Goal: Transaction & Acquisition: Purchase product/service

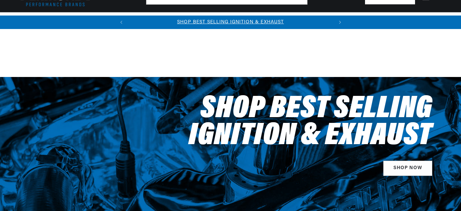
scroll to position [1256, 0]
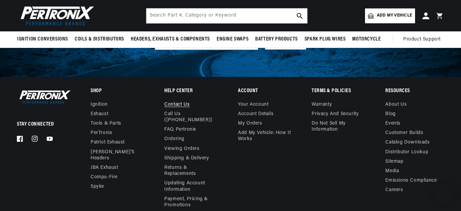
scroll to position [2006, 0]
click at [178, 104] on link "Contact us" at bounding box center [176, 106] width 25 height 8
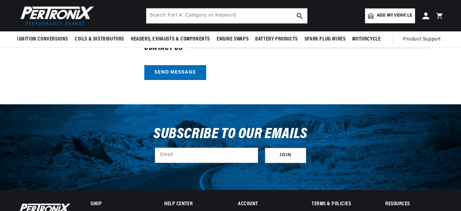
scroll to position [169, 0]
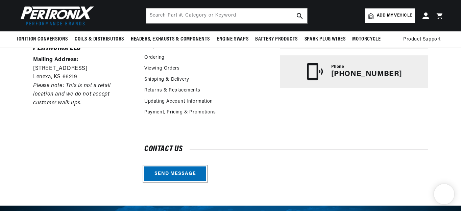
click at [170, 172] on link "Send message" at bounding box center [175, 174] width 62 height 15
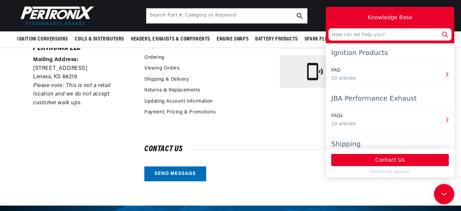
scroll to position [0, 205]
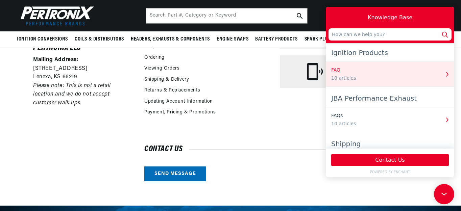
click at [363, 73] on div "FAQ" at bounding box center [385, 70] width 109 height 7
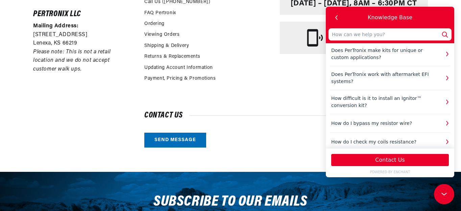
scroll to position [237, 0]
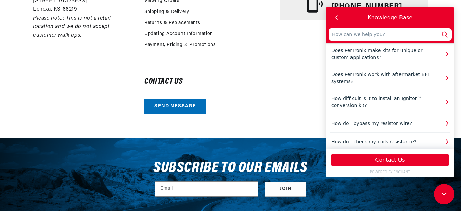
click at [292, 45] on div "Customer Service Hours Monday – Friday, 8AM – 6:30PM CT Phone (913) 808-2376" at bounding box center [354, 2] width 148 height 99
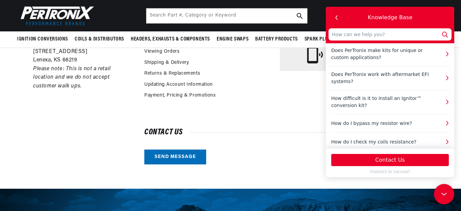
scroll to position [135, 0]
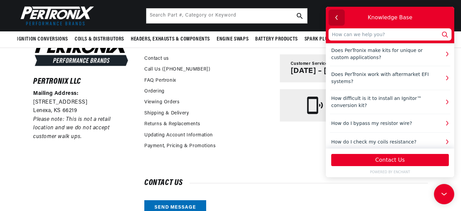
click at [335, 16] on icon "button" at bounding box center [336, 17] width 9 height 9
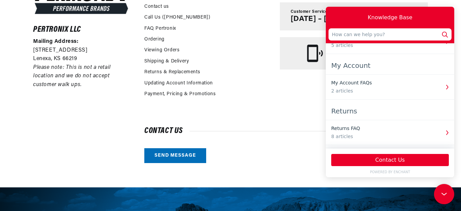
scroll to position [203, 0]
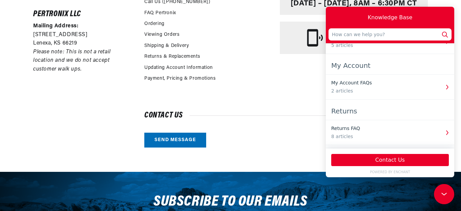
click at [341, 36] on input "text" at bounding box center [390, 34] width 123 height 12
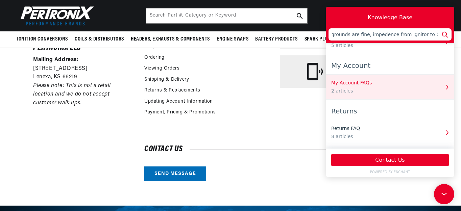
scroll to position [0, 487]
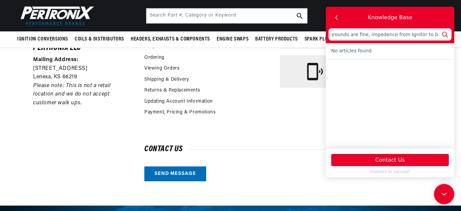
type input "I have Ignitor 2 ND 0.6 ohm Flamethrower coil, both new. The car runs fine unti…"
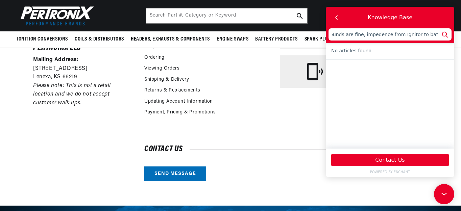
type input "I have Ignitor 2 ND 0.6 ohm Flamethrower coil, both new. The car runs fine unti…"
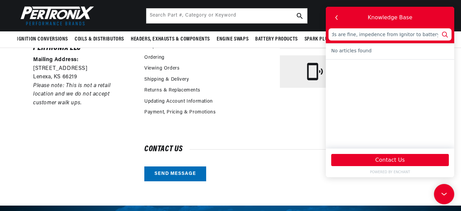
type input "I have Ignitor 2 ND 0.6 ohm Flamethrower coil, both new. The car runs fine unti…"
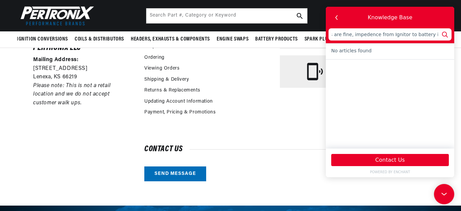
type input "I have Ignitor 2 ND 0.6 ohm Flamethrower coil, both new. The car runs fine unti…"
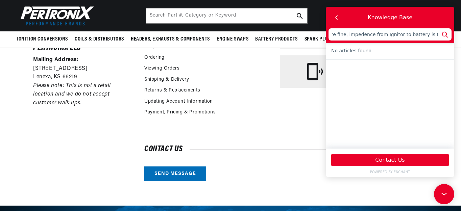
type input "I have Ignitor 2 ND 0.6 ohm Flamethrower coil, both new. The car runs fine unti…"
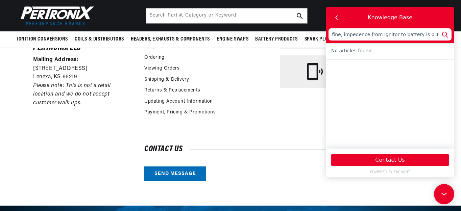
type input "I have Ignitor 2 ND 0.6 ohm Flamethrower coil, both new. The car runs fine unti…"
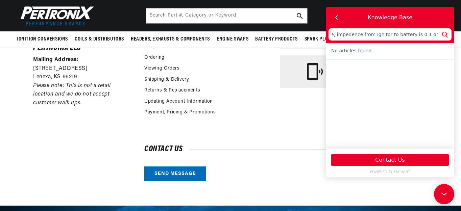
type input "I have Ignitor 2 ND 0.6 ohm Flamethrower coil, both new. The car runs fine unti…"
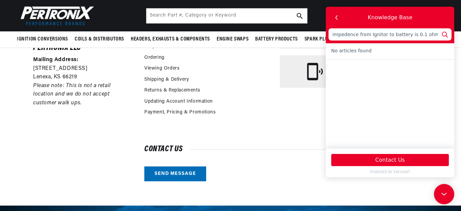
type input "I have Ignitor 2 ND 0.6 ohm Flamethrower coil, both new. The car runs fine unti…"
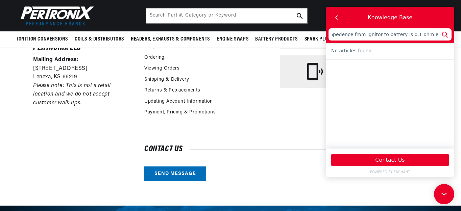
type input "I have Ignitor 2 ND 0.6 ohm Flamethrower coil, both new. The car runs fine unti…"
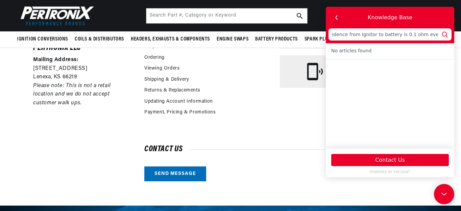
type input "I have Ignitor 2 ND 0.6 ohm Flamethrower coil, both new. The car runs fine unti…"
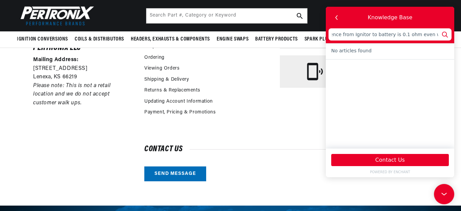
type input "I have Ignitor 2 ND 0.6 ohm Flamethrower coil, both new. The car runs fine unti…"
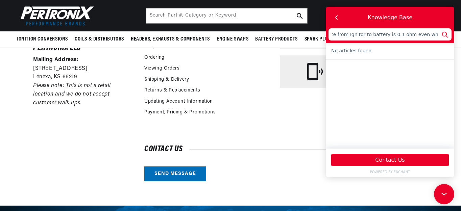
type input "I have Ignitor 2 ND 0.6 ohm Flamethrower coil, both new. The car runs fine unti…"
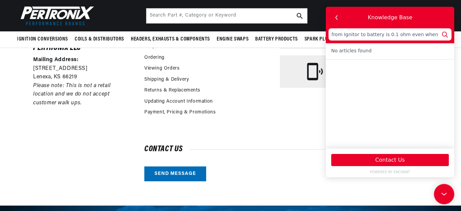
type input "I have Ignitor 2 ND 0.6 ohm Flamethrower coil, both new. The car runs fine unti…"
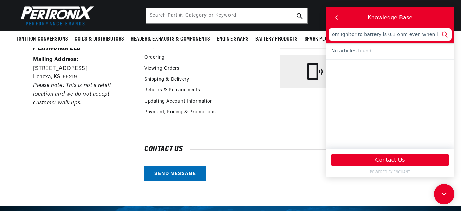
type input "I have Ignitor 2 ND 0.6 ohm Flamethrower coil, both new. The car runs fine unti…"
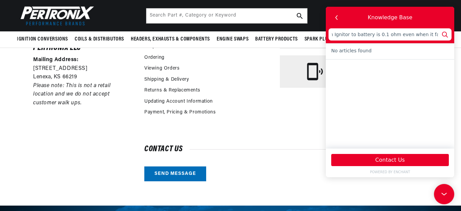
type input "I have Ignitor 2 ND 0.6 ohm Flamethrower coil, both new. The car runs fine unti…"
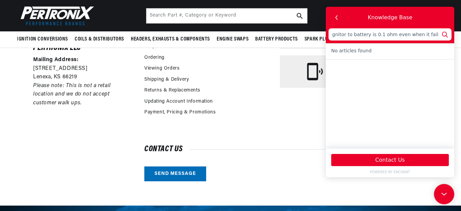
type input "I have Ignitor 2 ND 0.6 ohm Flamethrower coil, both new. The car runs fine unti…"
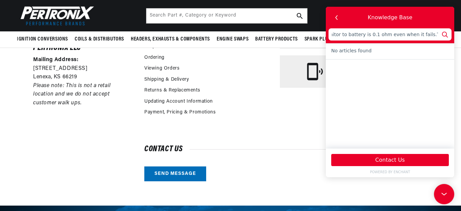
type input "I have Ignitor 2 ND 0.6 ohm Flamethrower coil, both new. The car runs fine unti…"
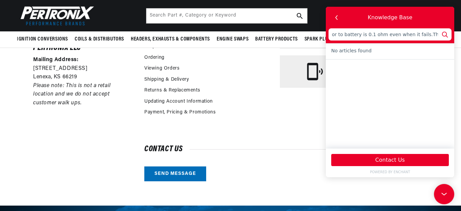
type input "I have Ignitor 2 ND 0.6 ohm Flamethrower coil, both new. The car runs fine unti…"
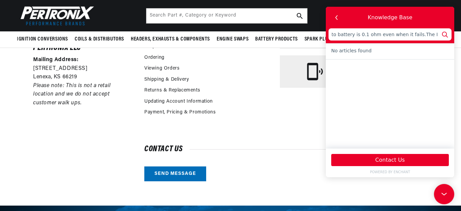
type input "I have Ignitor 2 ND 0.6 ohm Flamethrower coil, both new. The car runs fine unti…"
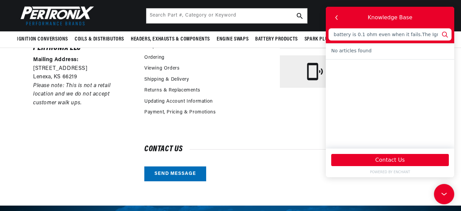
type input "I have Ignitor 2 ND 0.6 ohm Flamethrower coil, both new. The car runs fine unti…"
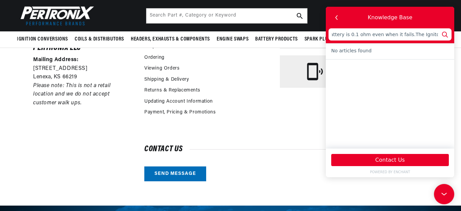
type input "I have Ignitor 2 ND 0.6 ohm Flamethrower coil, both new. The car runs fine unti…"
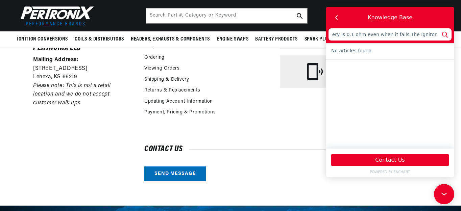
type input "I have Ignitor 2 ND 0.6 ohm Flamethrower coil, both new. The car runs fine unti…"
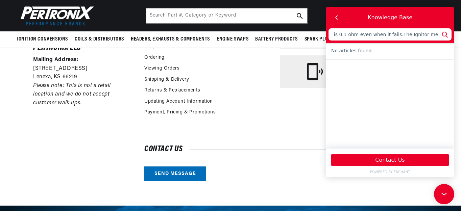
type input "I have Ignitor 2 ND 0.6 ohm Flamethrower coil, both new. The car runs fine unti…"
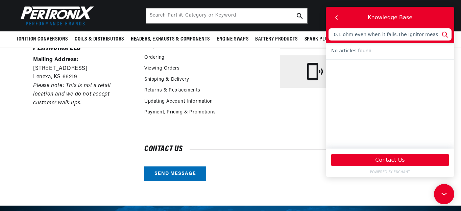
type input "I have Ignitor 2 ND 0.6 ohm Flamethrower coil, both new. The car runs fine unti…"
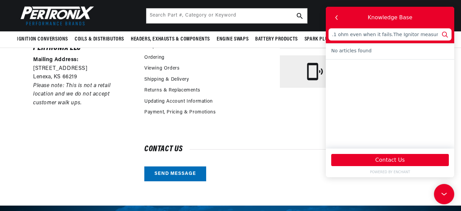
type input "I have Ignitor 2 ND 0.6 ohm Flamethrower coil, both new. The car runs fine unti…"
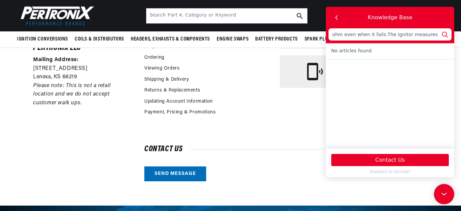
type input "I have Ignitor 2 ND 0.6 ohm Flamethrower coil, both new. The car runs fine unti…"
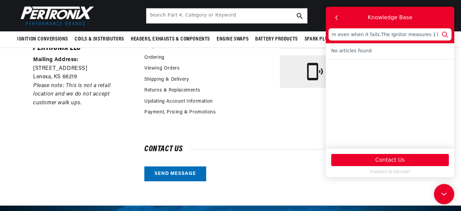
type input "I have Ignitor 2 ND 0.6 ohm Flamethrower coil, both new. The car runs fine unti…"
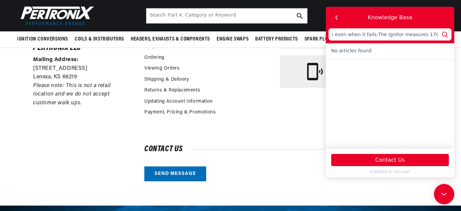
type input "I have Ignitor 2 ND 0.6 ohm Flamethrower coil, both new. The car runs fine unti…"
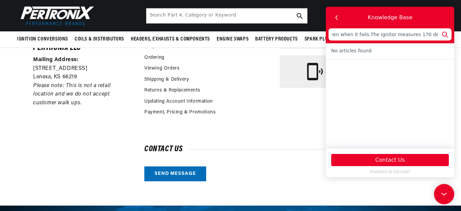
type input "I have Ignitor 2 ND 0.6 ohm Flamethrower coil, both new. The car runs fine unti…"
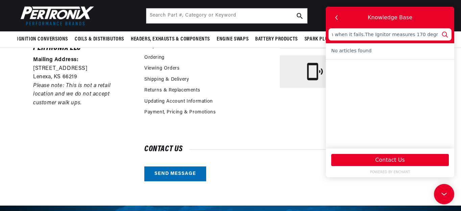
type input "I have Ignitor 2 ND 0.6 ohm Flamethrower coil, both new. The car runs fine unti…"
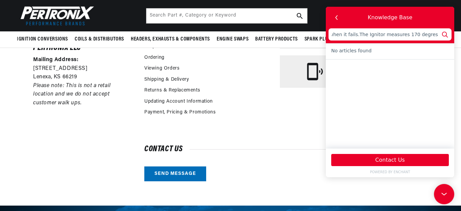
type input "I have Ignitor 2 ND 0.6 ohm Flamethrower coil, both new. The car runs fine unti…"
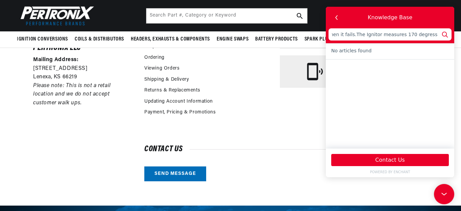
type input "I have Ignitor 2 ND 0.6 ohm Flamethrower coil, both new. The car runs fine unti…"
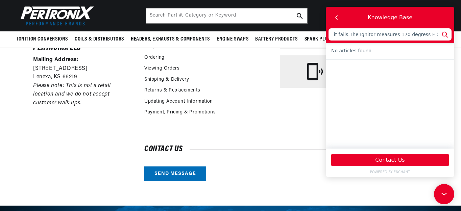
type input "I have Ignitor 2 ND 0.6 ohm Flamethrower coil, both new. The car runs fine unti…"
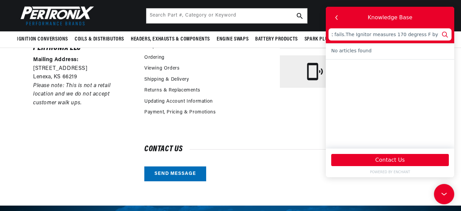
type input "I have Ignitor 2 ND 0.6 ohm Flamethrower coil, both new. The car runs fine unti…"
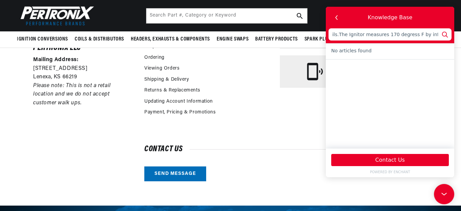
type input "I have Ignitor 2 ND 0.6 ohm Flamethrower coil, both new. The car runs fine unti…"
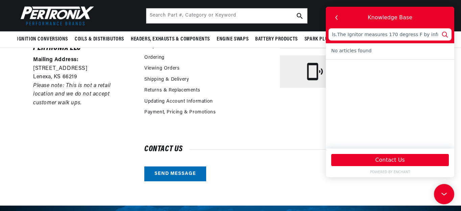
type input "I have Ignitor 2 ND 0.6 ohm Flamethrower coil, both new. The car runs fine unti…"
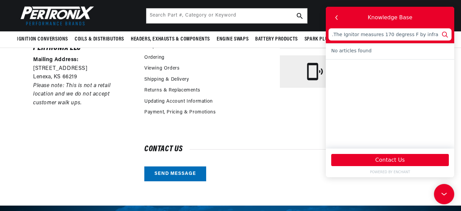
type input "I have Ignitor 2 ND 0.6 ohm Flamethrower coil, both new. The car runs fine unti…"
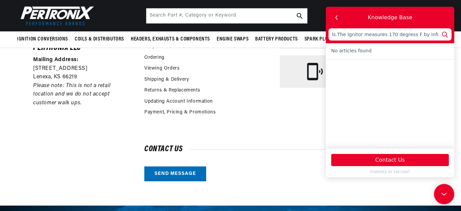
type input "I have Ignitor 2 ND 0.6 ohm Flamethrower coil, both new. The car runs fine unti…"
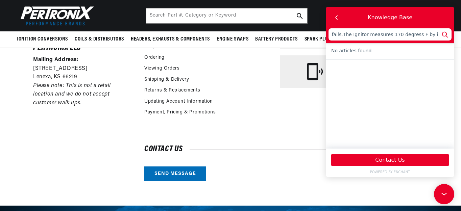
type input "I have Ignitor 2 ND 0.6 ohm Flamethrower coil, both new. The car runs fine unti…"
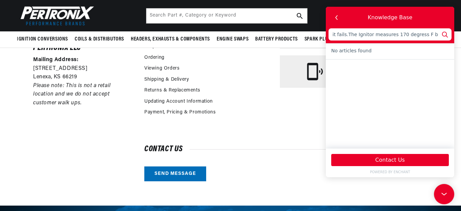
type input "I have Ignitor 2 ND 0.6 ohm Flamethrower coil, both new. The car runs fine unti…"
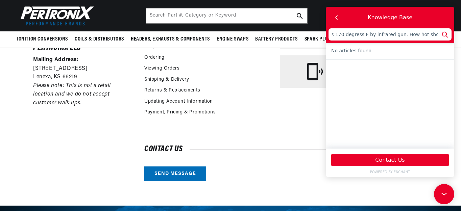
scroll to position [0, 764]
drag, startPoint x: 331, startPoint y: 34, endPoint x: 439, endPoint y: 33, distance: 107.9
click at [439, 33] on input "I have Ignitor 2 ND 0.6 ohm Flamethrower coil, both new. The car runs fine unti…" at bounding box center [390, 34] width 123 height 12
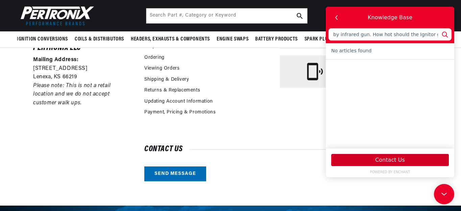
click at [389, 159] on button "Contact Us" at bounding box center [390, 160] width 118 height 12
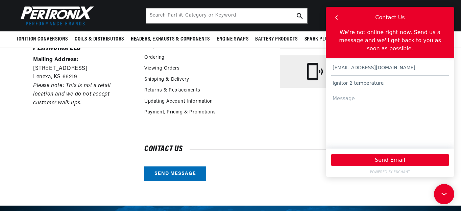
click at [337, 92] on textarea at bounding box center [390, 116] width 118 height 51
paste textarea "I have Ignitor 2 ND 0.6 ohm Flamethrower coil, both new. The car runs fine unti…"
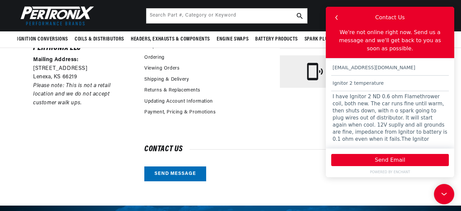
scroll to position [0, 0]
click at [374, 91] on textarea "I have Ignitor 2 ND 0.6 ohm Flamethrower coil, both new. The car runs fine unti…" at bounding box center [390, 116] width 118 height 51
click at [377, 105] on textarea "I have Ignitor 2 and 0.6 ohm Flamethrower coil, both new. The car runs fine unt…" at bounding box center [390, 116] width 118 height 51
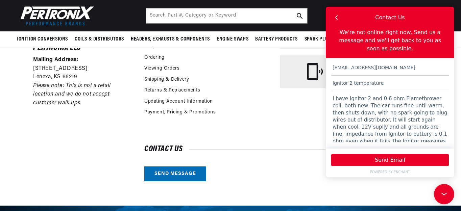
scroll to position [4, 0]
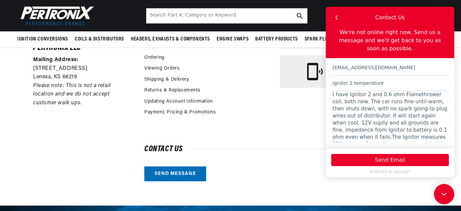
click at [351, 116] on textarea "I have Ignitor 2 and 0.6 ohm Flamethrower coil, both new. The car runs fine unt…" at bounding box center [390, 116] width 118 height 51
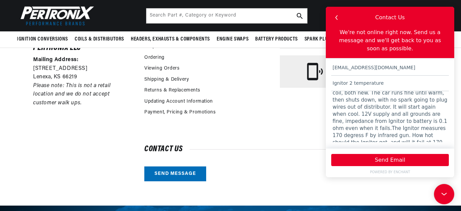
scroll to position [0, 0]
click at [343, 122] on textarea "I have Ignitor 2 and 0.6 ohm Flamethrower coil, both new. The car runs fine unt…" at bounding box center [390, 116] width 118 height 51
click at [359, 128] on textarea "I have Ignitor 2 and 0.6 ohm Flamethrower coil, both new. The car runs fine unt…" at bounding box center [390, 116] width 118 height 51
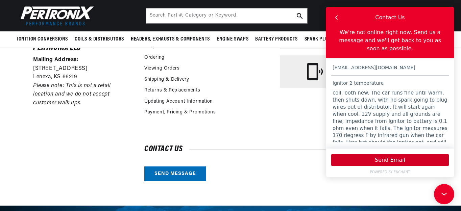
click at [390, 159] on button "Send Email" at bounding box center [390, 160] width 118 height 12
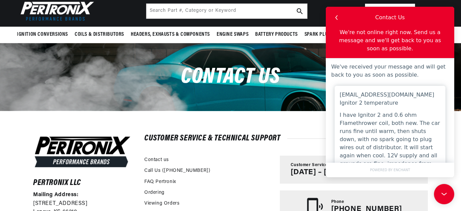
scroll to position [0, 0]
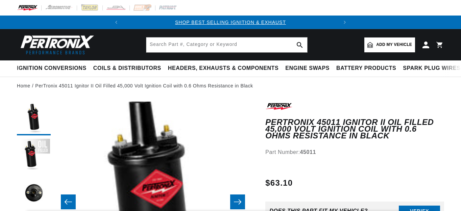
scroll to position [5, 0]
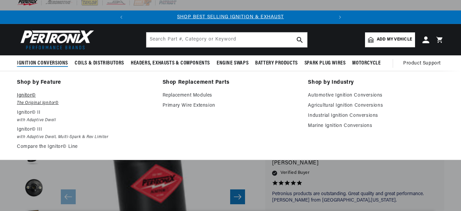
click at [27, 100] on p "Ignitor©" at bounding box center [85, 96] width 136 height 8
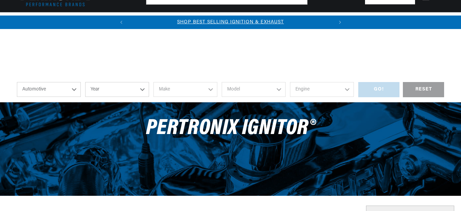
scroll to position [271, 0]
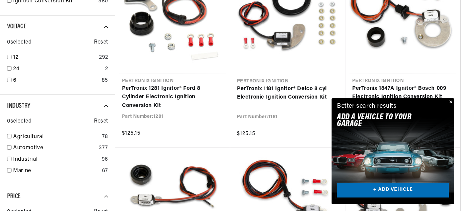
click at [393, 189] on link "+ ADD VEHICLE" at bounding box center [393, 190] width 112 height 15
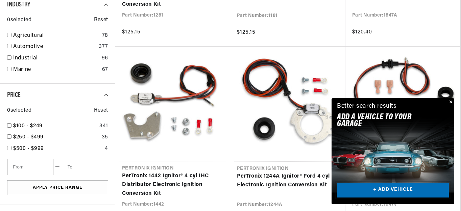
scroll to position [0, 205]
click at [384, 189] on link "+ ADD VEHICLE" at bounding box center [393, 190] width 112 height 15
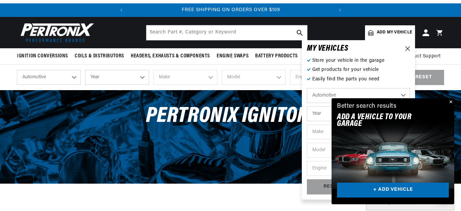
scroll to position [0, 0]
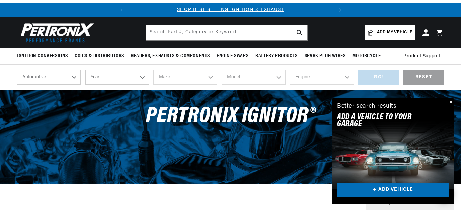
click at [450, 102] on button "Close" at bounding box center [450, 102] width 8 height 8
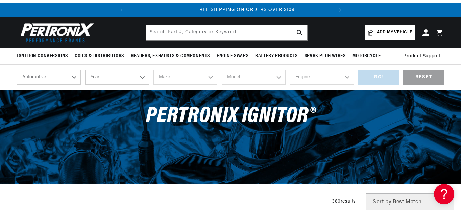
scroll to position [0, 205]
click at [389, 32] on span "Add my vehicle" at bounding box center [394, 32] width 35 height 6
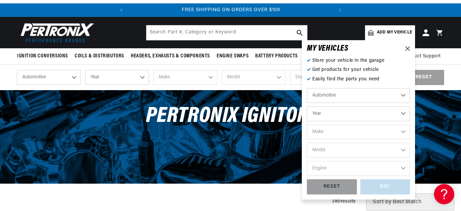
click at [357, 115] on select "Year 2026 2025 2024 2023 2022 2021 2020 2019 2018 2017 2016 2015 2014 2013 2012…" at bounding box center [358, 114] width 103 height 15
select select "1973"
click at [307, 107] on select "Year 2026 2025 2024 2023 2022 2021 2020 2019 2018 2017 2016 2015 2014 2013 2012…" at bounding box center [358, 114] width 103 height 15
select select "1973"
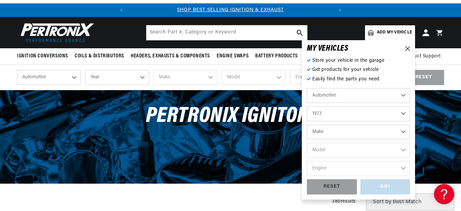
click at [329, 115] on select "2026 2025 2024 2023 2022 2021 2020 2019 2018 2017 2016 2015 2014 2013 2012 2011…" at bounding box center [358, 114] width 103 height 15
click at [307, 107] on select "2026 2025 2024 2023 2022 2021 2020 2019 2018 2017 2016 2015 2014 2013 2012 2011…" at bounding box center [358, 114] width 103 height 15
click at [330, 134] on select "Make Alfa Romeo American Motors Aston Martin Audi Austin Avanti Bentley BMW Bui…" at bounding box center [358, 132] width 103 height 15
select select "Triumph"
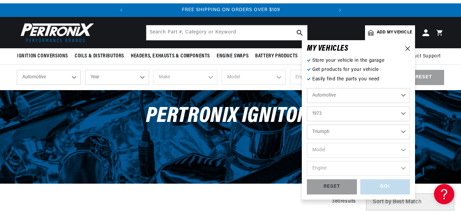
click at [307, 125] on select "Make Alfa Romeo American Motors Aston Martin Audi Austin Avanti Bentley BMW Bui…" at bounding box center [358, 132] width 103 height 15
select select "Triumph"
click at [327, 148] on select "Model GT6 Spitfire TR6" at bounding box center [358, 150] width 103 height 15
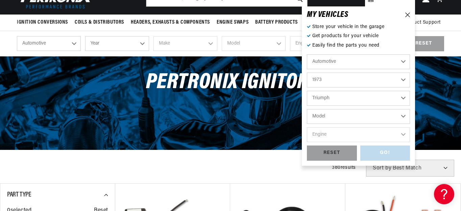
scroll to position [0, 0]
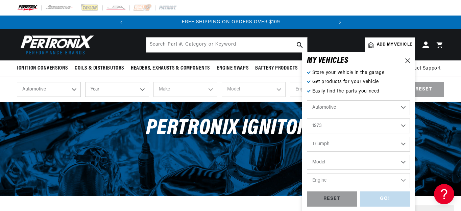
click at [335, 159] on select "Model GT6 Spitfire TR6" at bounding box center [358, 162] width 103 height 15
click at [406, 60] on icon at bounding box center [407, 60] width 5 height 5
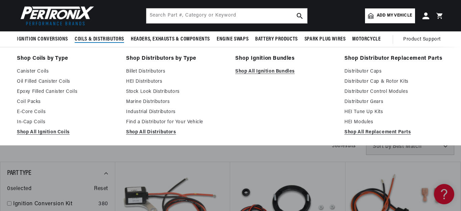
click at [101, 39] on span "Coils & Distributors" at bounding box center [99, 39] width 49 height 7
click at [32, 80] on link "Oil Filled Canister Coils" at bounding box center [67, 82] width 100 height 8
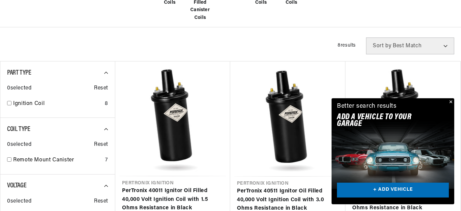
scroll to position [304, 0]
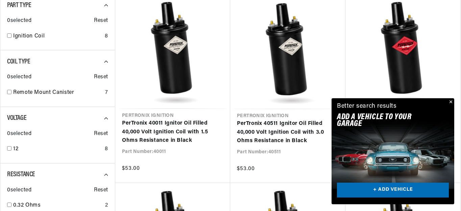
click at [450, 100] on button "Close" at bounding box center [450, 102] width 8 height 8
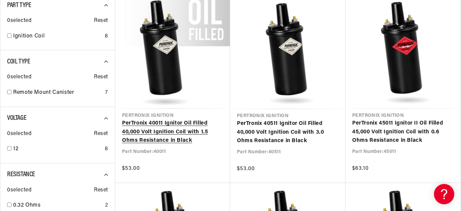
scroll to position [0, 0]
click at [165, 119] on link "PerTronix 40011 Ignitor Oil Filled 40,000 Volt Ignition Coil with 1.5 Ohms Resi…" at bounding box center [172, 132] width 101 height 26
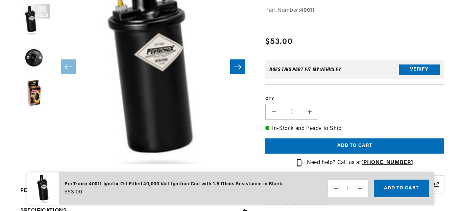
scroll to position [20, 0]
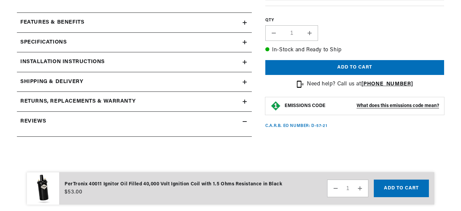
click at [161, 22] on div "Features & Benefits" at bounding box center [130, 22] width 226 height 9
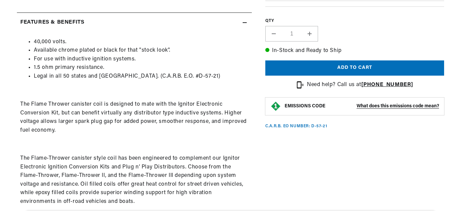
click at [161, 22] on div "Features & Benefits" at bounding box center [130, 22] width 226 height 9
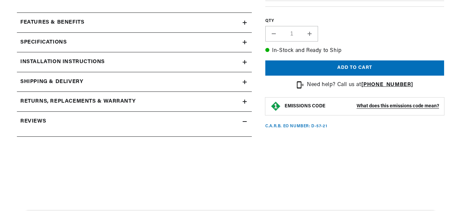
click at [158, 39] on div "Specifications" at bounding box center [130, 42] width 226 height 9
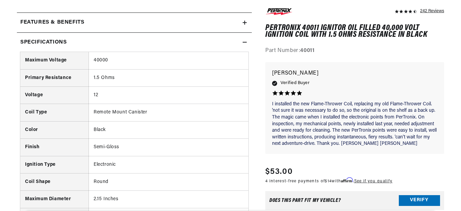
click at [158, 39] on div "Specifications" at bounding box center [130, 42] width 226 height 9
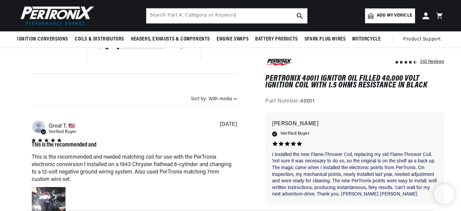
scroll to position [0, 0]
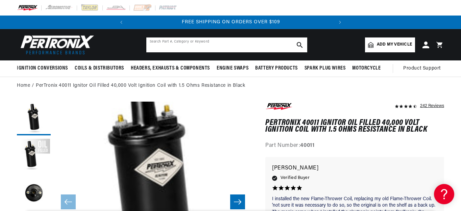
click at [152, 45] on input "text" at bounding box center [226, 45] width 161 height 15
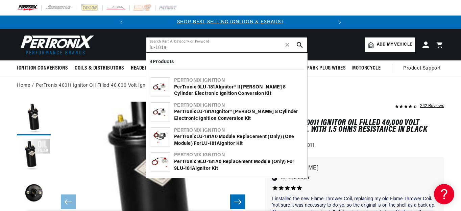
type input "lu-181a"
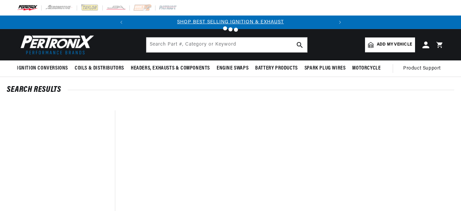
scroll to position [68, 0]
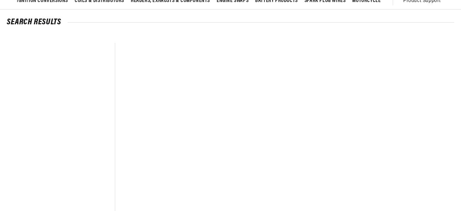
type input "lu-181a"
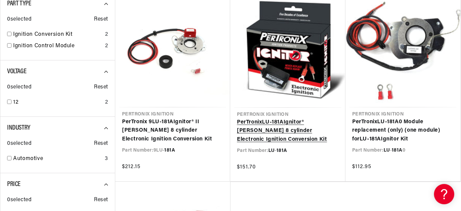
scroll to position [0, 205]
click at [265, 125] on link "PerTronix LU - 181A Ignitor® [PERSON_NAME] 8 cylinder Electronic Ignition Conve…" at bounding box center [288, 131] width 102 height 26
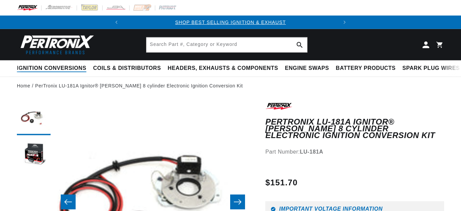
scroll to position [67, 0]
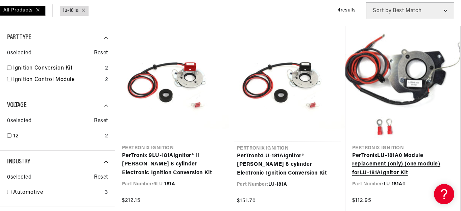
scroll to position [135, 0]
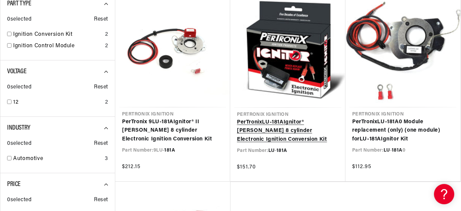
click at [283, 130] on link "PerTronix LU - 181A Ignitor® Lucas 8 cylinder Electronic Ignition Conversion Kit" at bounding box center [288, 131] width 102 height 26
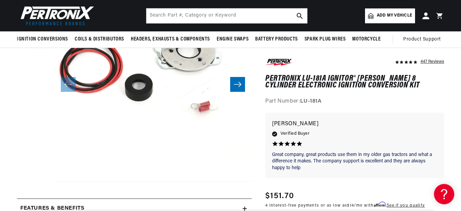
scroll to position [102, 0]
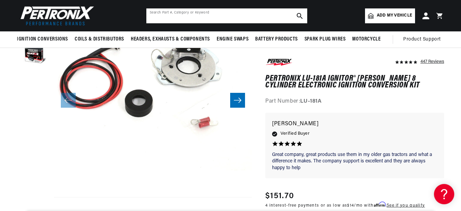
click at [149, 12] on input "text" at bounding box center [226, 15] width 161 height 15
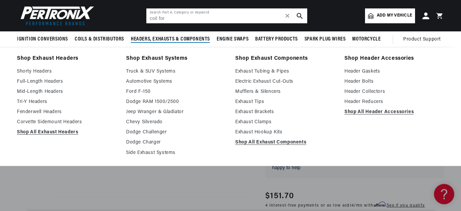
scroll to position [0, 0]
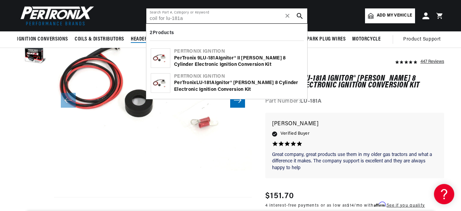
type input "coil for lu-181a"
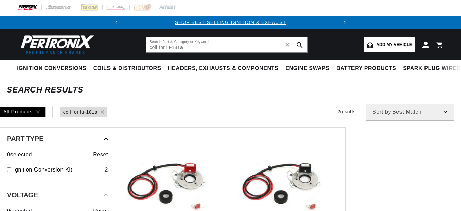
type input "coil for lu-181a"
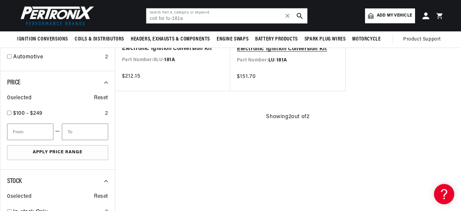
scroll to position [0, 205]
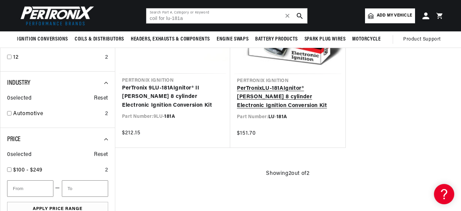
click at [266, 89] on link "PerTronix LU - 181A Ignitor® Lucas 8 cylinder Electronic Ignition Conversion Kit" at bounding box center [288, 98] width 102 height 26
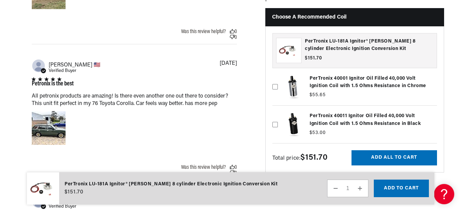
click at [322, 122] on label at bounding box center [355, 125] width 165 height 34
click at [278, 116] on input "checkbox" at bounding box center [275, 113] width 5 height 5
checkbox input "true"
